Goal: Transaction & Acquisition: Subscribe to service/newsletter

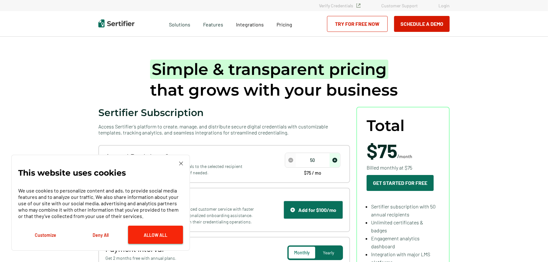
click at [148, 236] on button "Allow All" at bounding box center [155, 235] width 55 height 18
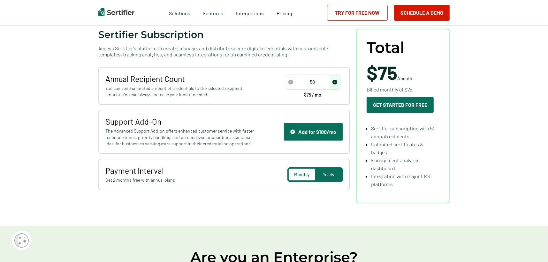
scroll to position [27, 0]
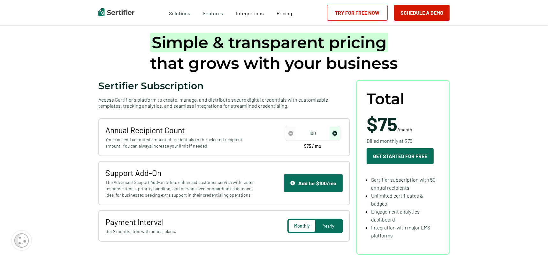
click at [334, 132] on img "increase number" at bounding box center [334, 133] width 5 height 5
type input "250"
click at [334, 132] on img "increase number" at bounding box center [334, 133] width 5 height 5
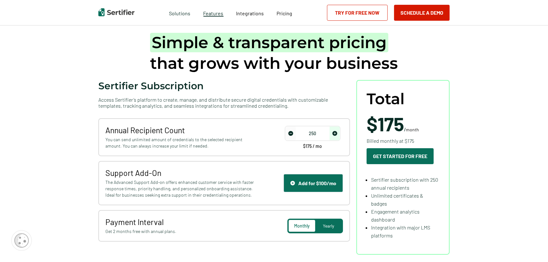
click at [216, 13] on span "Features" at bounding box center [213, 13] width 20 height 8
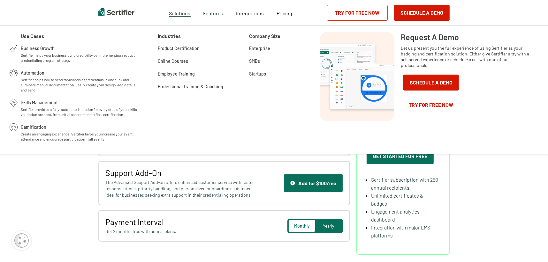
click at [184, 13] on span "Solutions" at bounding box center [179, 13] width 21 height 8
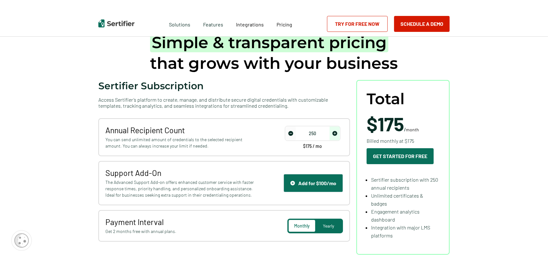
scroll to position [0, 0]
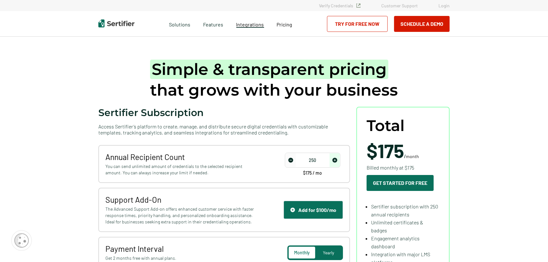
click at [248, 24] on span "Integrations" at bounding box center [250, 24] width 28 height 6
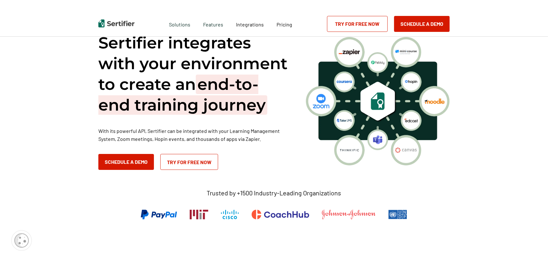
scroll to position [17, 0]
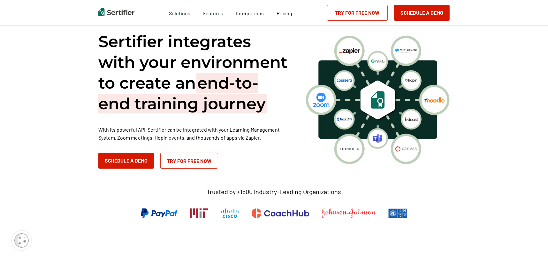
click at [191, 158] on link "Try for Free Now" at bounding box center [189, 161] width 58 height 16
